Goal: Task Accomplishment & Management: Complete application form

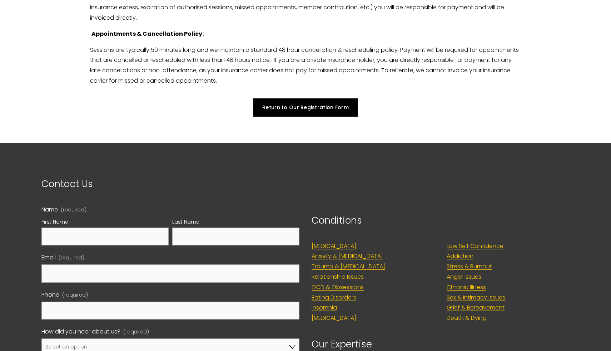
scroll to position [1803, 0]
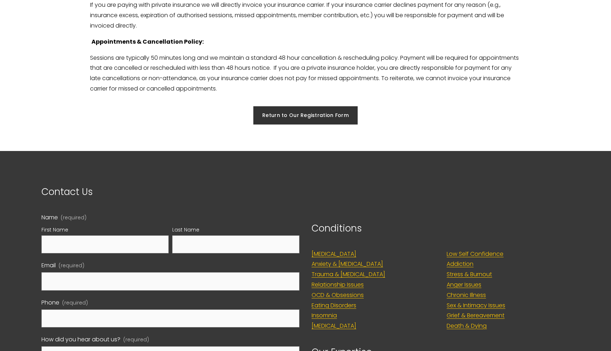
click at [295, 118] on link "Return to Our Registration Form" at bounding box center [305, 115] width 105 height 19
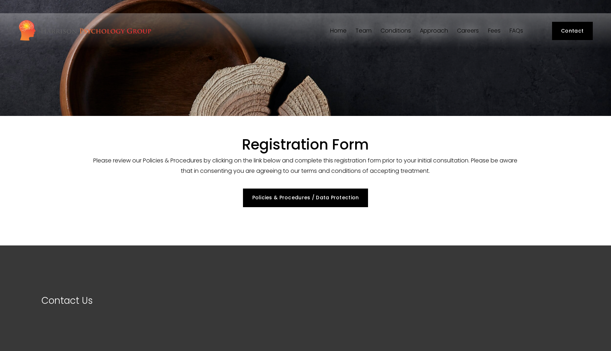
select select "GB"
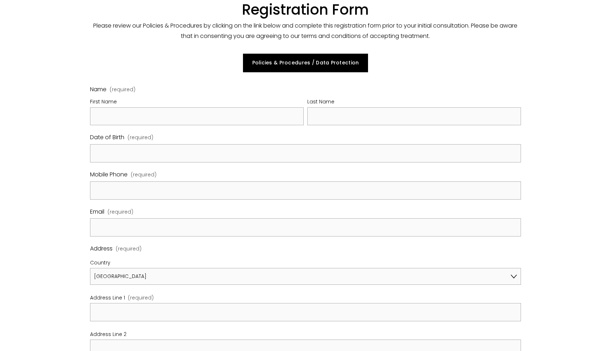
scroll to position [171, 0]
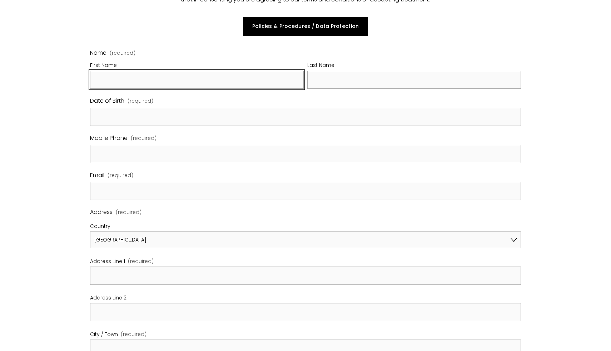
click at [124, 80] on input "First Name" at bounding box center [197, 80] width 214 height 18
type input "[DATE]"
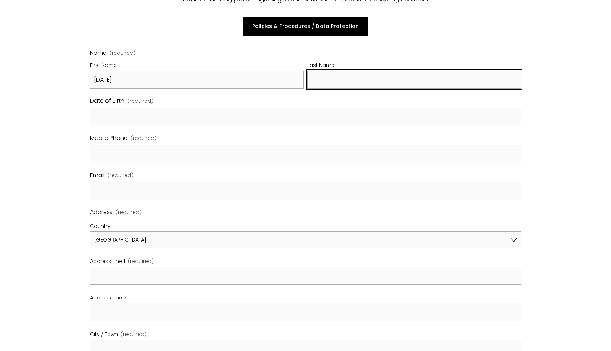
type input "[PERSON_NAME]"
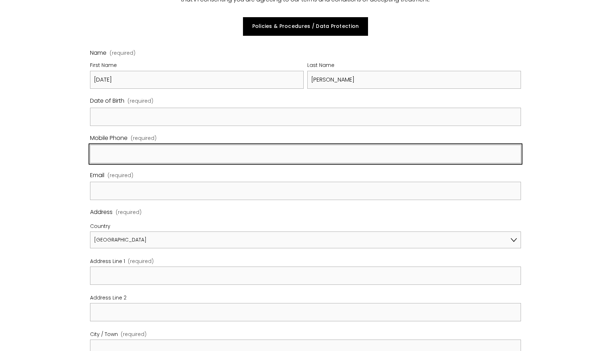
type input "9144960070"
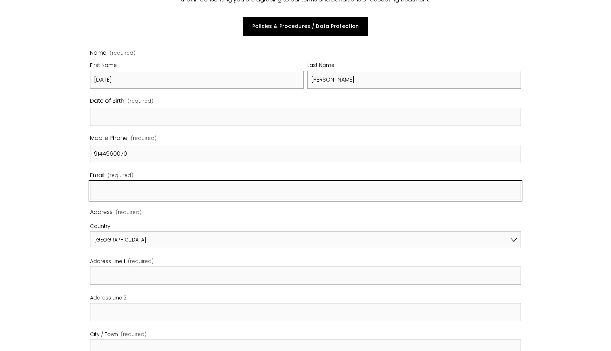
type input "[EMAIL_ADDRESS][DOMAIN_NAME]"
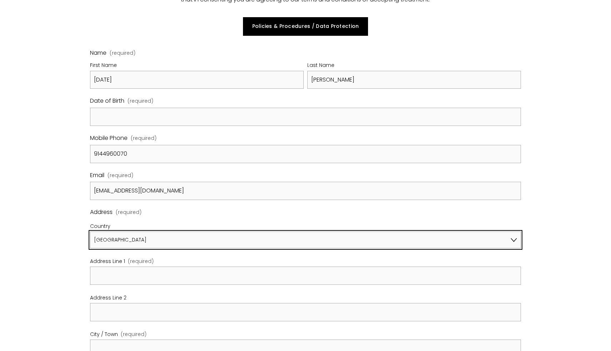
select select "US"
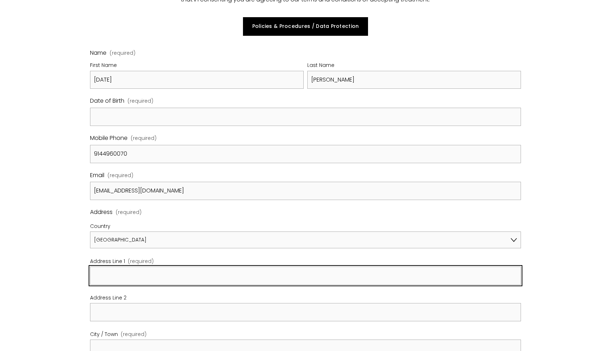
type input "[STREET_ADDRESS]"
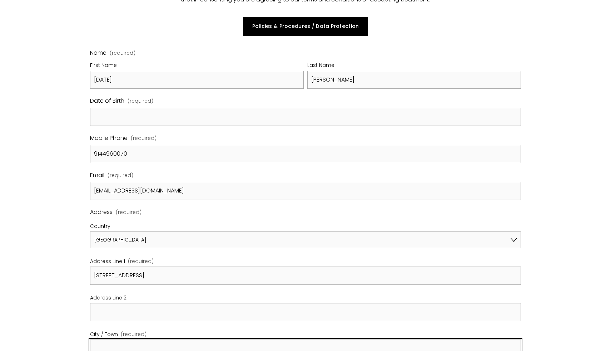
type input "[US_STATE]"
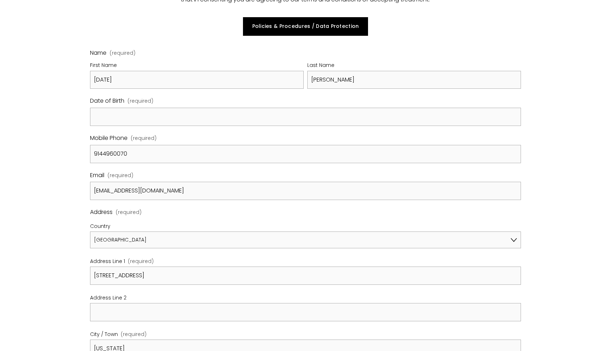
type input "10583"
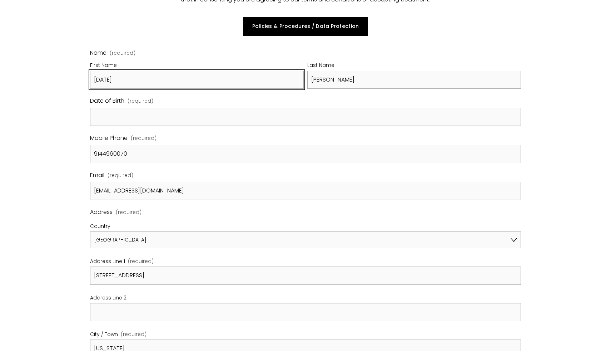
select select "US"
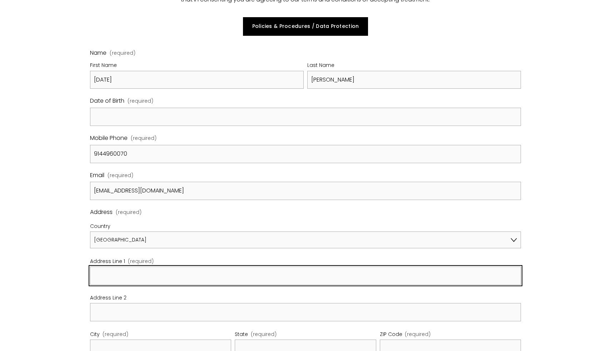
type input "[STREET_ADDRESS]"
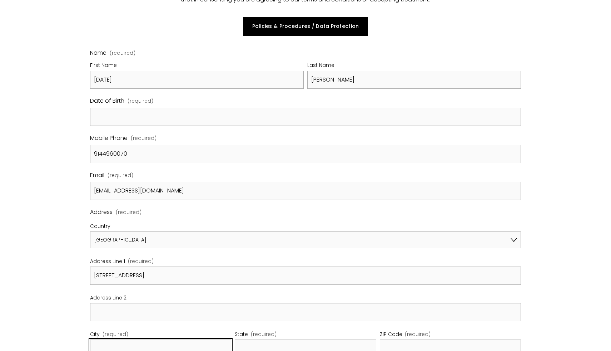
type input "Scarsdale"
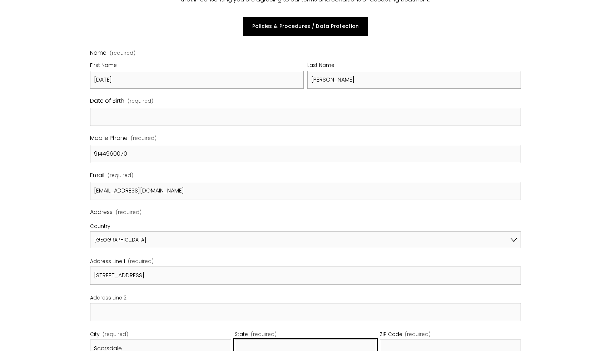
type input "[US_STATE]"
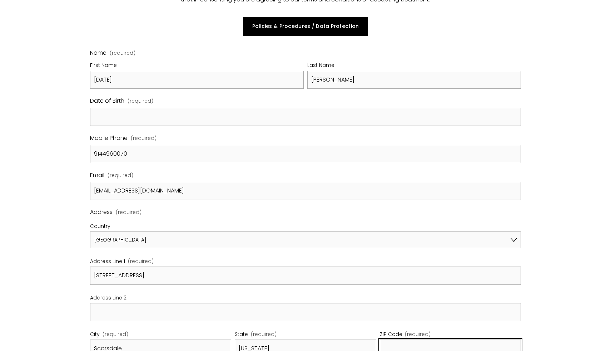
type input "10583"
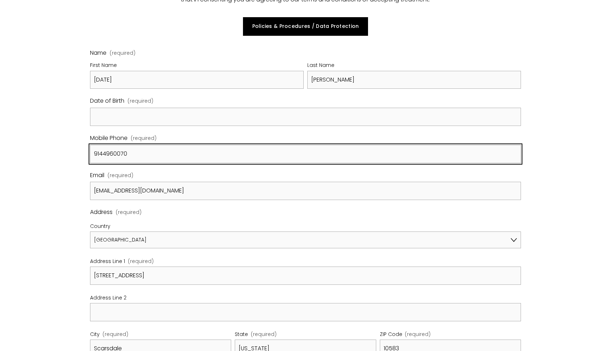
click at [101, 157] on input "9144960070" at bounding box center [305, 154] width 431 height 18
type input "0"
click at [134, 153] on input "44079276557538" at bounding box center [305, 154] width 431 height 18
click at [152, 155] on input "4407927655738" at bounding box center [305, 154] width 431 height 18
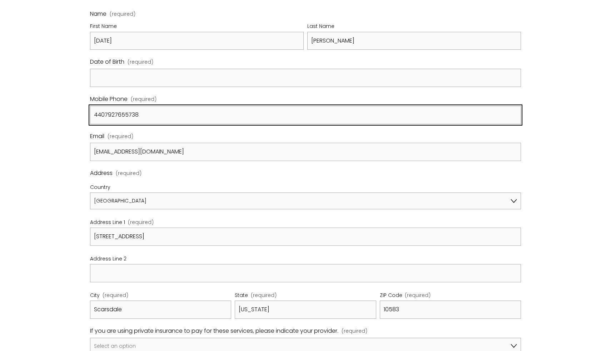
scroll to position [221, 0]
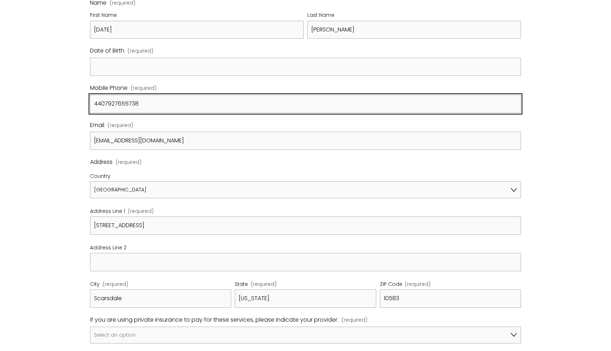
type input "4407927655738"
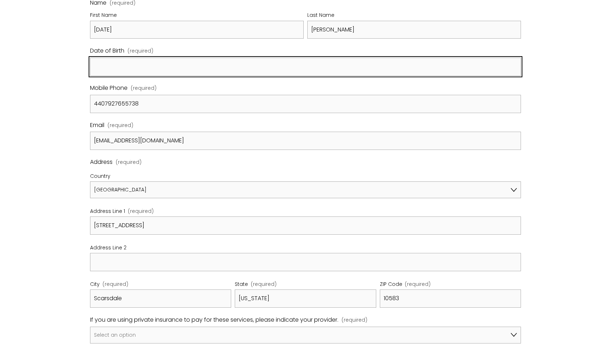
click at [135, 63] on input "Date of Birth (required)" at bounding box center [305, 67] width 431 height 18
type input "[DATE]"
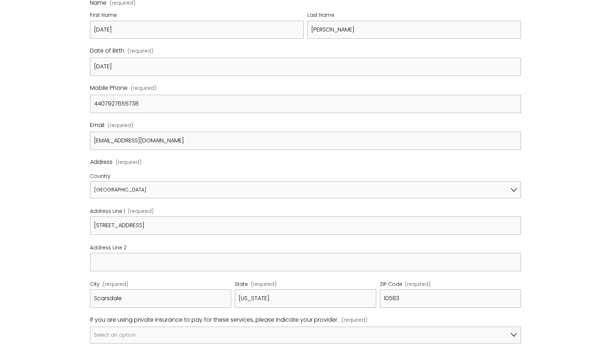
click at [18, 144] on div "Registration Form Please review our Policies & Procedures by clicking on the li…" at bounding box center [305, 336] width 611 height 882
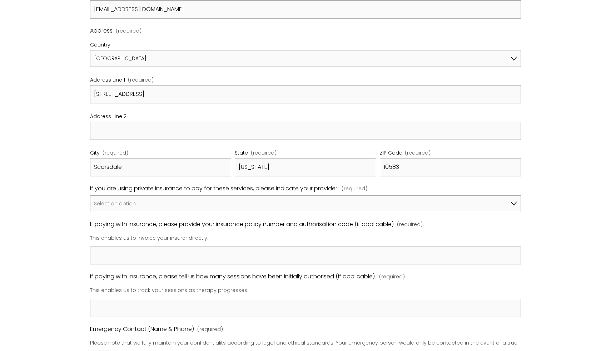
scroll to position [360, 0]
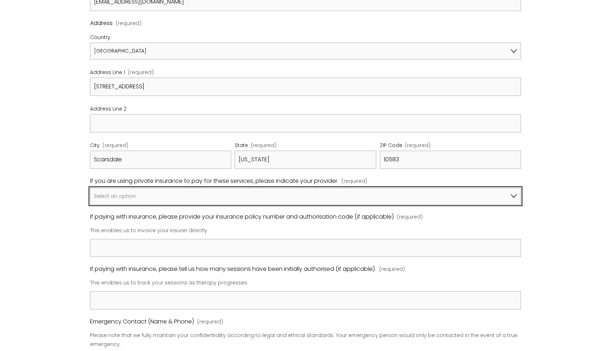
click at [114, 202] on select "Select an option I am not using insurance Axa Aviva Bupa Cigna Healix Vitality …" at bounding box center [305, 196] width 431 height 17
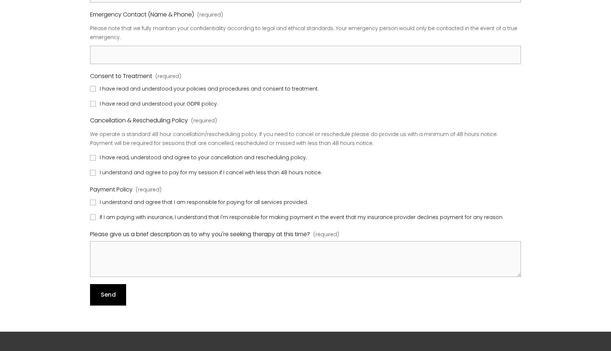
scroll to position [667, 0]
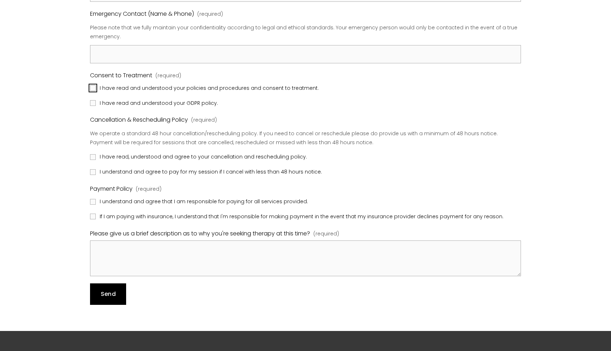
click at [90, 85] on input "I have read and understood your policies and procedures and consent to treatmen…" at bounding box center [93, 88] width 6 height 6
checkbox input "true"
click at [91, 102] on input "I have read and understood your GDPR policy." at bounding box center [93, 103] width 6 height 6
checkbox input "true"
click at [96, 157] on label "I have read, understood and agree to your cancellation and rescheduling policy." at bounding box center [199, 156] width 218 height 9
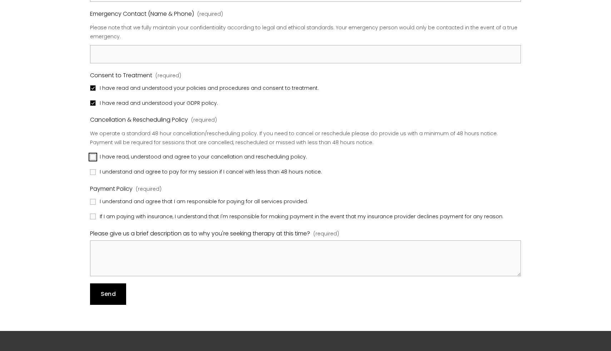
click at [96, 157] on input "I have read, understood and agree to your cancellation and rescheduling policy." at bounding box center [93, 157] width 6 height 6
checkbox input "true"
click at [95, 172] on input "I understand and agree to pay for my session if I cancel with less than 48 hour…" at bounding box center [93, 172] width 6 height 6
checkbox input "true"
click at [91, 205] on label "I understand and agree that I am responsible for paying for all services provid…" at bounding box center [199, 201] width 219 height 9
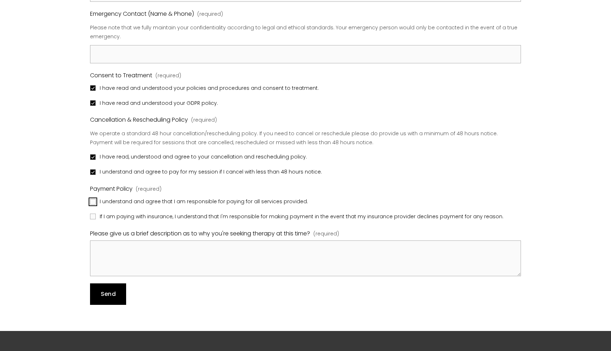
click at [91, 204] on input "I understand and agree that I am responsible for paying for all services provid…" at bounding box center [93, 202] width 6 height 6
checkbox input "true"
click at [91, 214] on input "If I am paying with insurance, I understand that I'm responsible for making pay…" at bounding box center [93, 216] width 6 height 6
checkbox input "true"
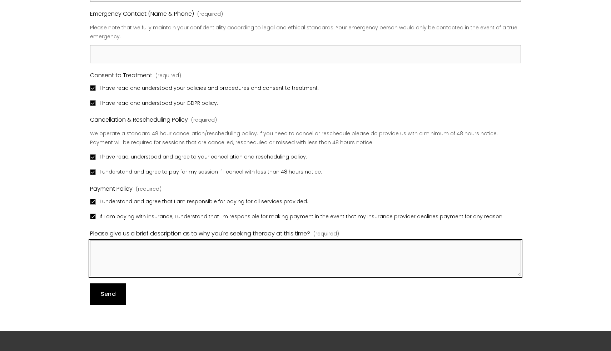
click at [97, 252] on textarea "Please give us a brief description as to why you're seeking therapy at this tim…" at bounding box center [305, 258] width 431 height 36
type textarea "I"
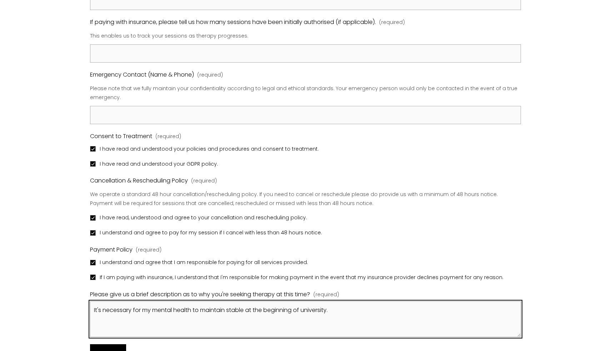
scroll to position [613, 0]
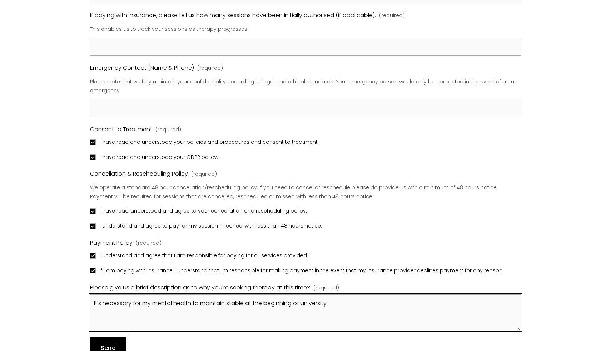
type textarea "It's necessary for my mental health to maintain stable at the beginning of univ…"
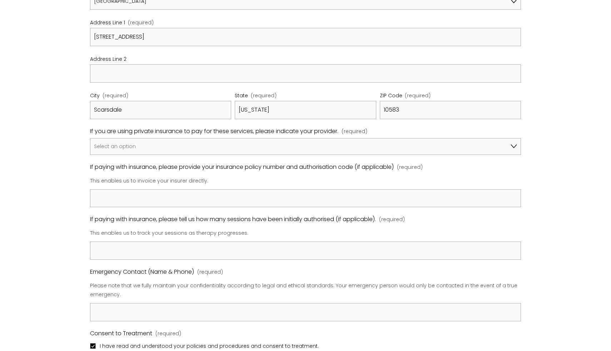
scroll to position [411, 0]
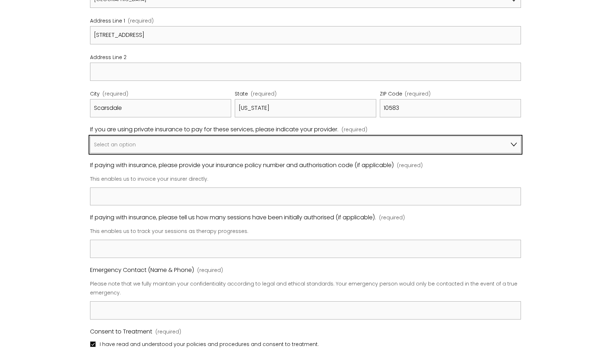
click at [225, 145] on select "Select an option I am not using insurance Axa Aviva Bupa Cigna Healix Vitality …" at bounding box center [305, 144] width 431 height 17
select select "Other"
click at [90, 136] on select "Select an option I am not using insurance Axa Aviva Bupa Cigna Healix Vitality …" at bounding box center [305, 144] width 431 height 17
click at [256, 147] on select "I am not using insurance Axa Aviva Bupa Cigna Healix Vitality WPA Other" at bounding box center [305, 144] width 431 height 17
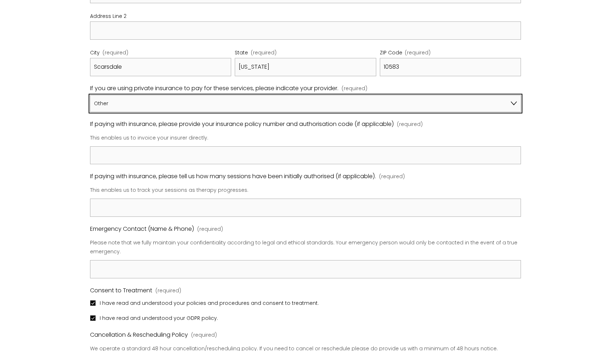
scroll to position [461, 0]
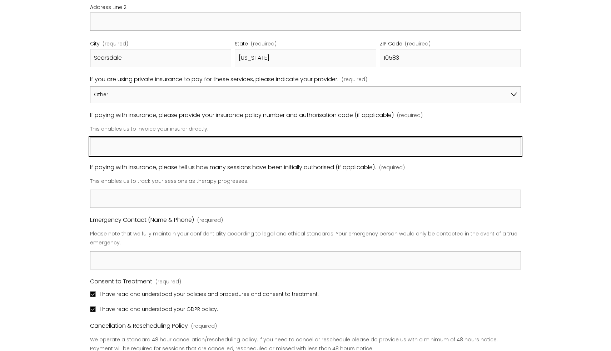
click at [105, 142] on input "If paying with insurance, please provide your insurance policy number and autho…" at bounding box center [305, 146] width 431 height 18
type input "N/A"
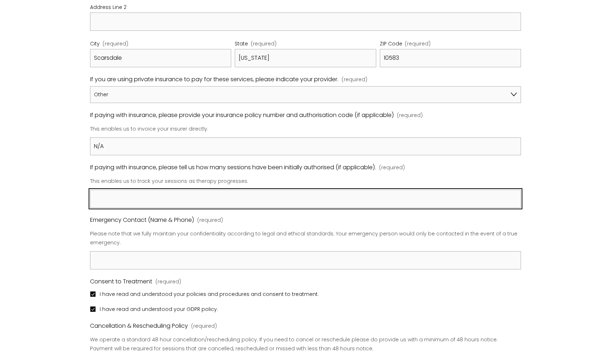
click at [137, 199] on input "If paying with insurance, please tell us how many sessions have been initially …" at bounding box center [305, 198] width 431 height 18
type input "N/A"
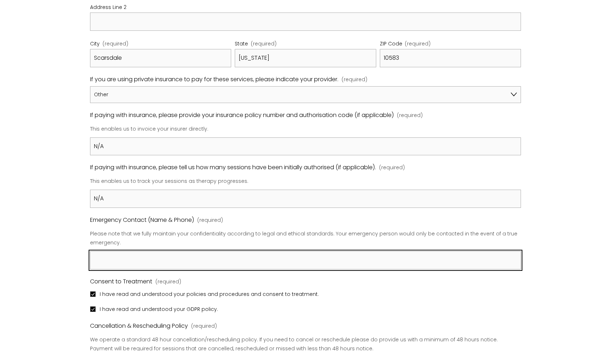
click at [148, 263] on input "Emergency Contact (Name & Phone) (required)" at bounding box center [305, 260] width 431 height 18
click at [153, 266] on input "[PERSON_NAME] +1" at bounding box center [305, 260] width 431 height 18
click at [139, 261] on input "[PERSON_NAME] [PHONE_NUMBER]" at bounding box center [305, 260] width 431 height 18
click at [149, 257] on input "[PERSON_NAME] [PHONE_NUMBER]" at bounding box center [305, 260] width 431 height 18
click at [109, 256] on input "[PERSON_NAME] [PHONE_NUMBER]" at bounding box center [305, 260] width 431 height 18
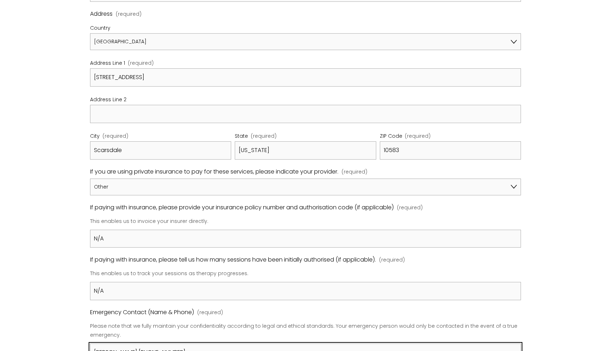
scroll to position [327, 0]
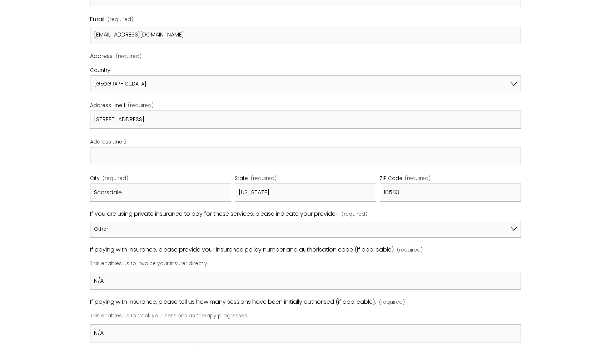
type input "[PERSON_NAME] [PHONE_NUMBER]"
click at [26, 193] on div "Registration Form Please review our Policies & Procedures by clicking on the li…" at bounding box center [305, 230] width 611 height 882
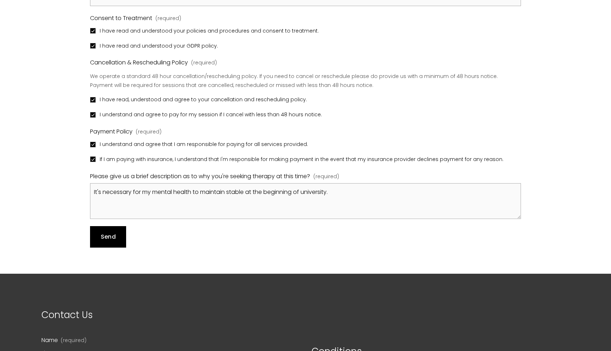
scroll to position [728, 0]
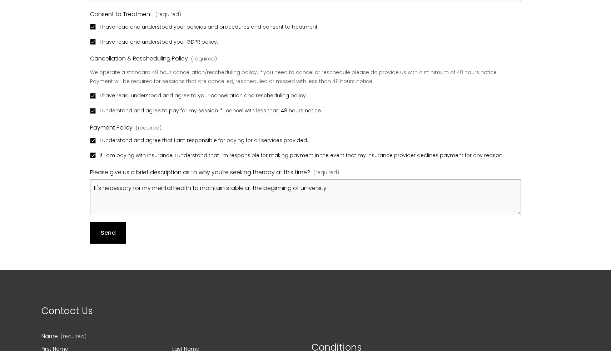
click at [115, 234] on span "Send" at bounding box center [108, 232] width 15 height 8
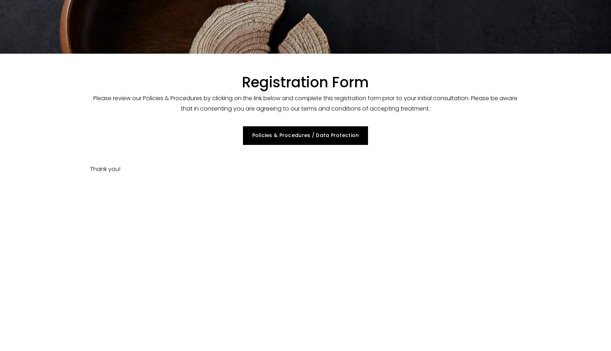
scroll to position [59, 0]
